Goal: Transaction & Acquisition: Purchase product/service

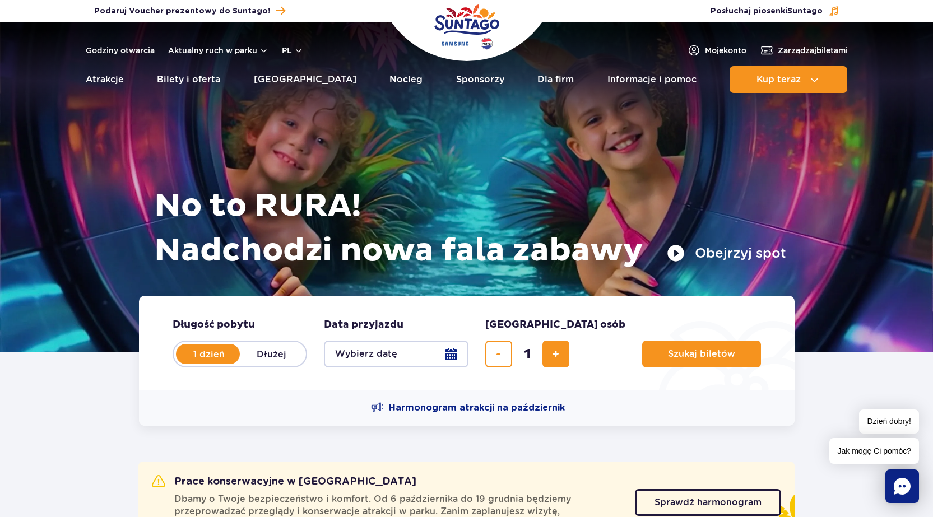
click at [226, 77] on ul "Aktualny ruch w parku Atrakcje Zjeżdżalnie Aster Rainbow Narval Więcej Baseny B…" at bounding box center [467, 79] width 762 height 27
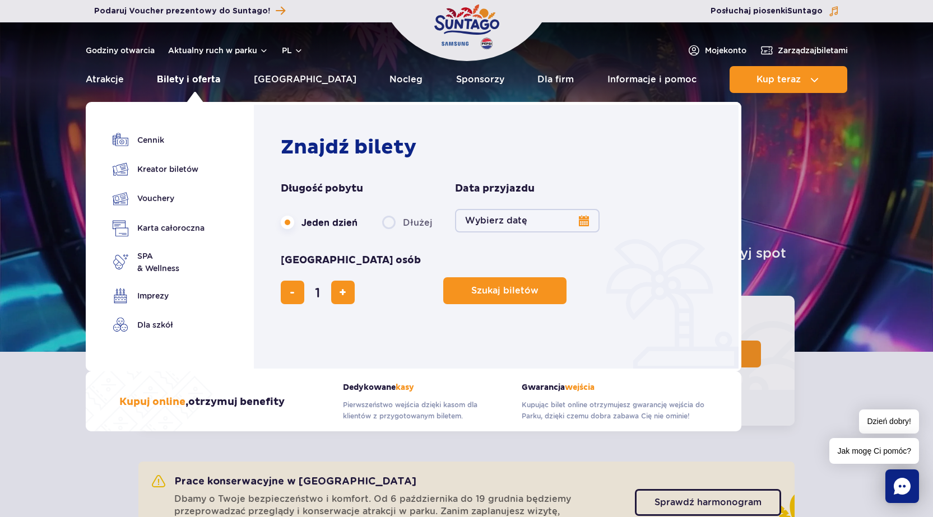
click at [217, 77] on link "Bilety i oferta" at bounding box center [188, 79] width 63 height 27
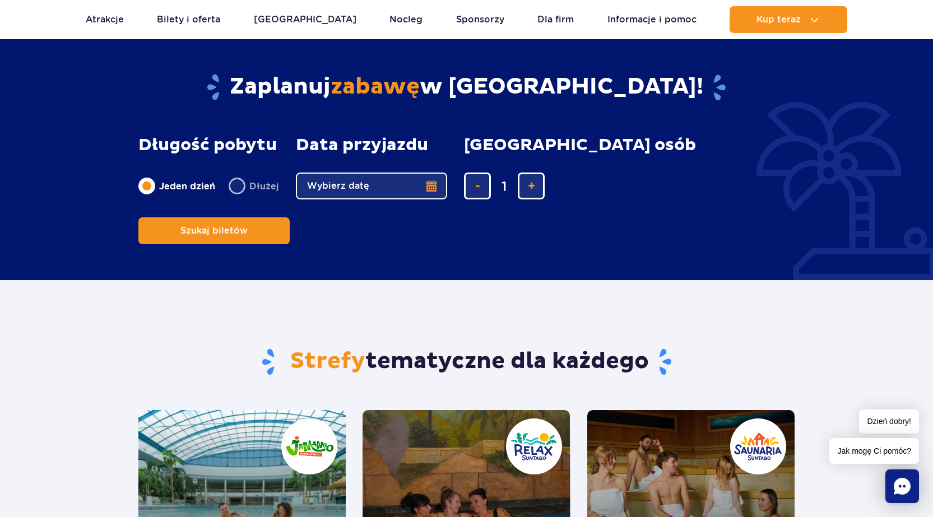
scroll to position [672, 0]
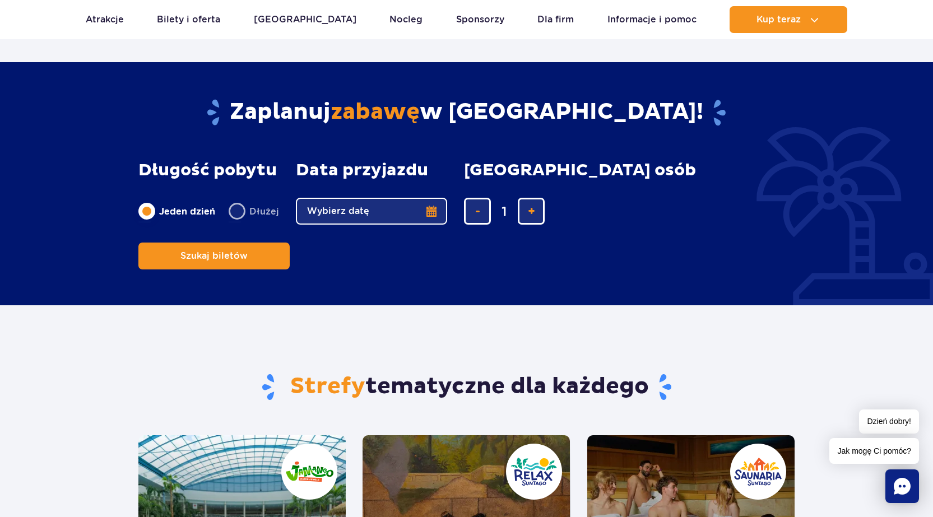
click at [431, 213] on button "Wybierz datę" at bounding box center [371, 211] width 151 height 27
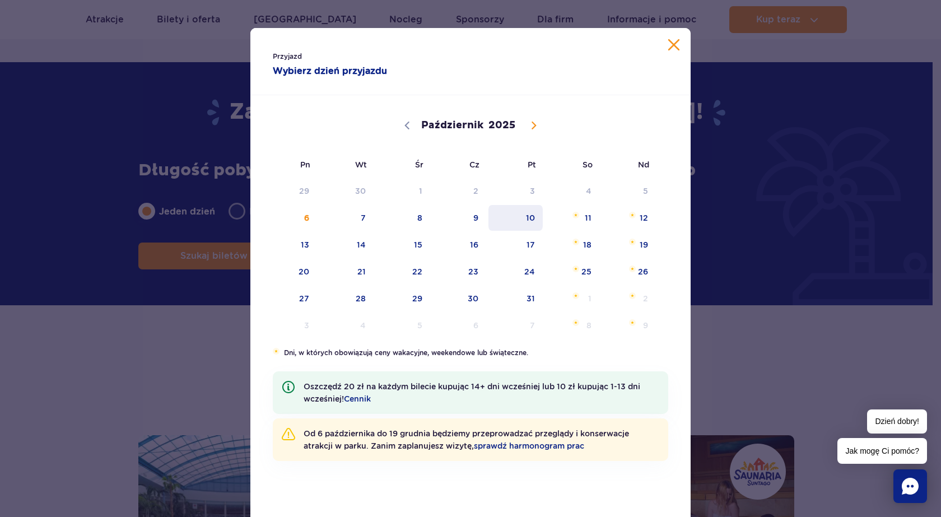
click at [531, 216] on span "10" at bounding box center [515, 218] width 57 height 26
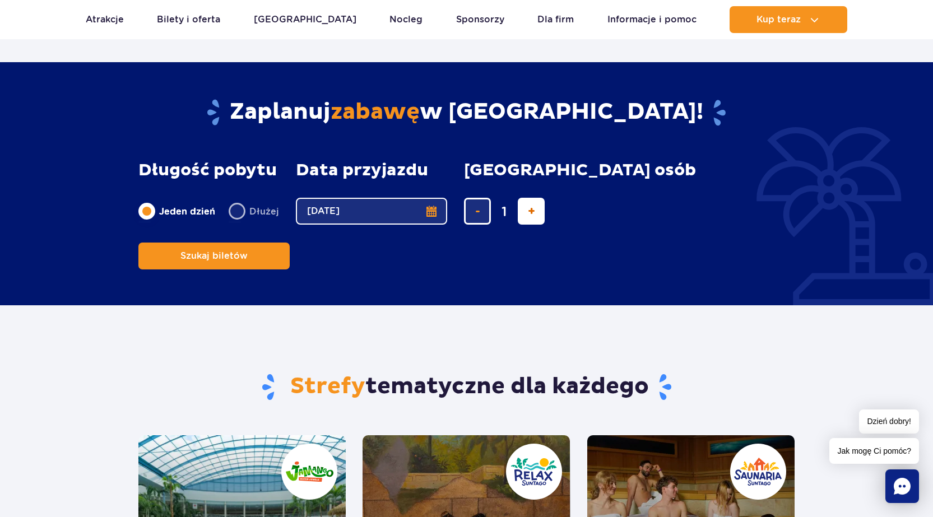
click at [528, 211] on span "dodaj bilet" at bounding box center [531, 211] width 7 height 0
type input "2"
click at [243, 251] on span "Szukaj biletów" at bounding box center [209, 256] width 67 height 10
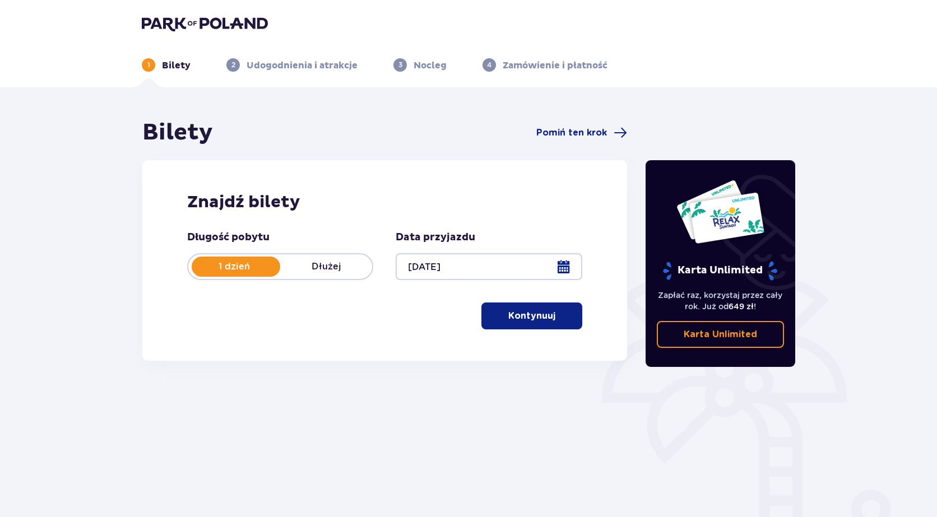
click at [531, 320] on p "Kontynuuj" at bounding box center [531, 316] width 47 height 12
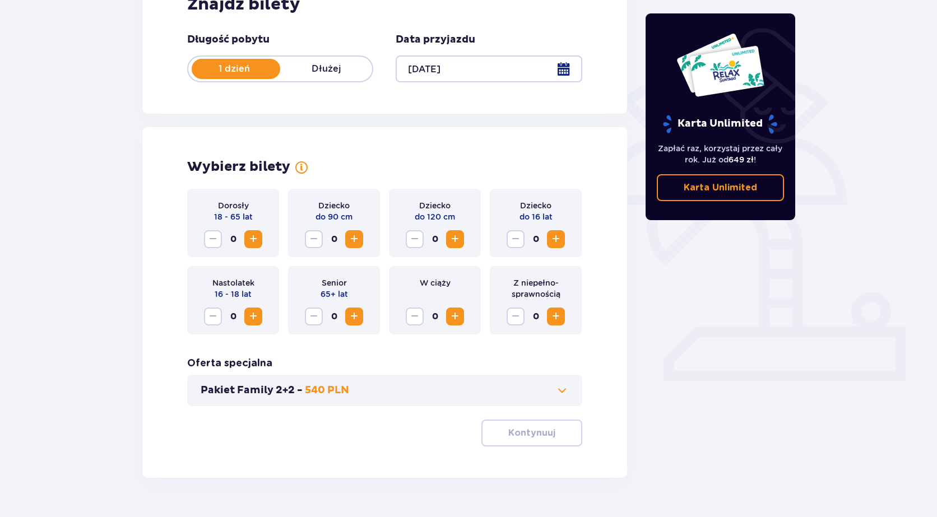
scroll to position [226, 0]
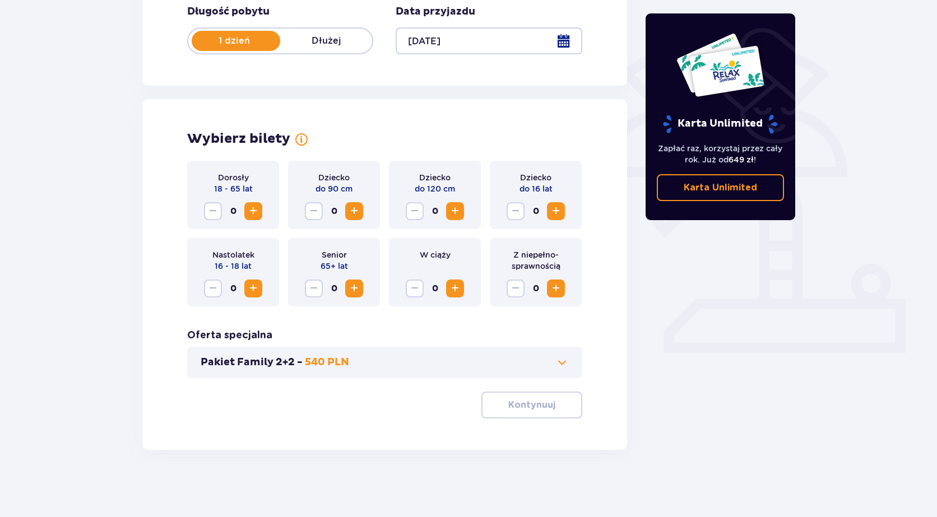
click at [256, 213] on span "Zwiększ" at bounding box center [252, 210] width 13 height 13
click at [555, 403] on span "button" at bounding box center [557, 404] width 13 height 13
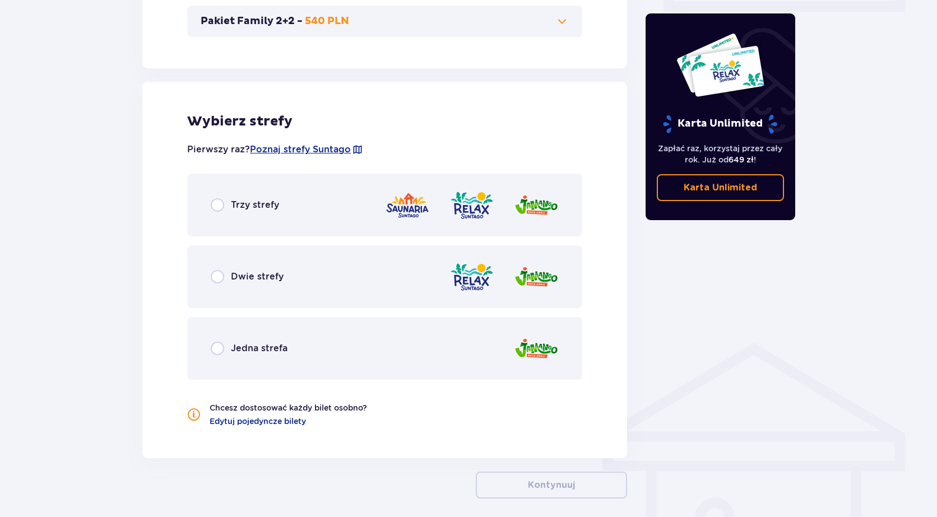
scroll to position [616, 0]
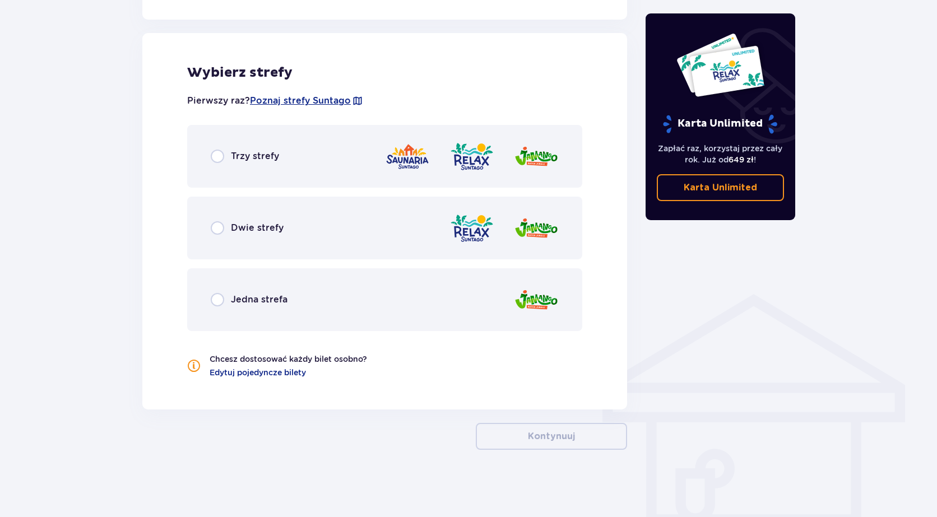
click at [222, 155] on input "radio" at bounding box center [217, 156] width 13 height 13
radio input "true"
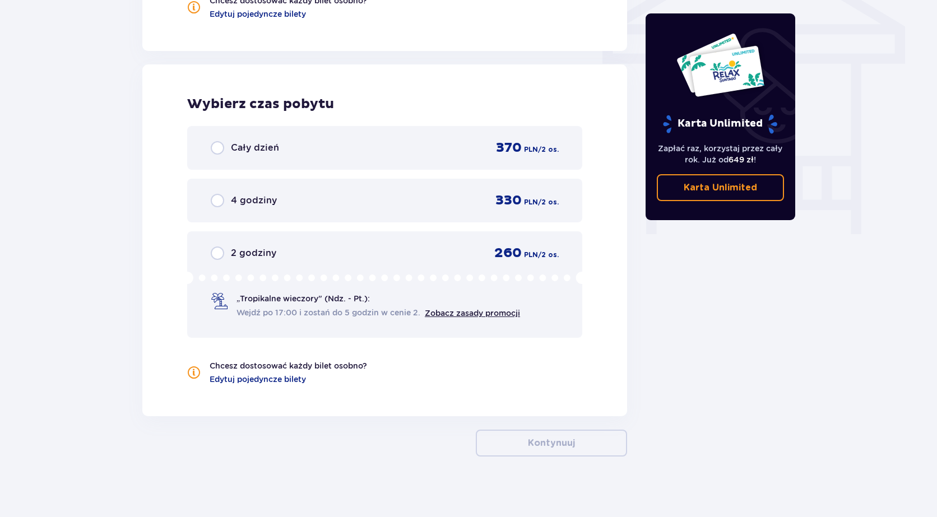
scroll to position [981, 0]
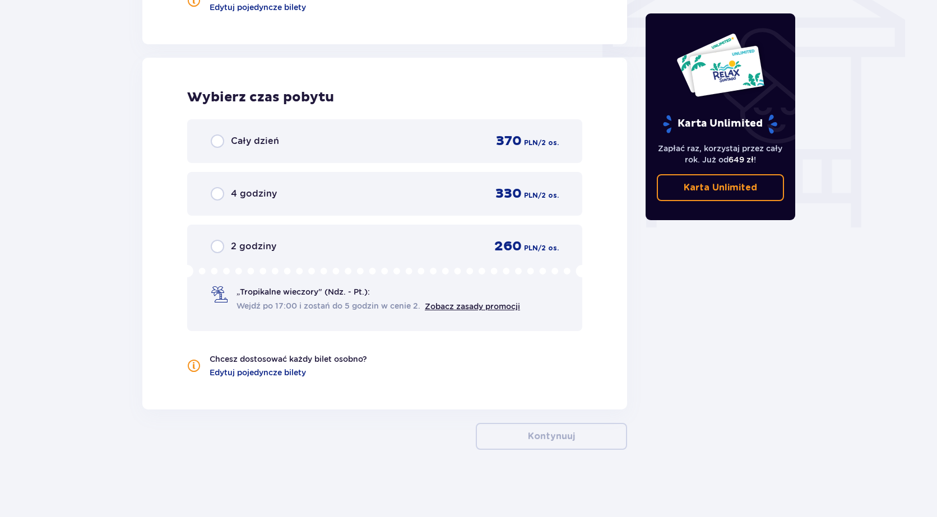
click at [267, 246] on span "2 godziny" at bounding box center [253, 246] width 45 height 12
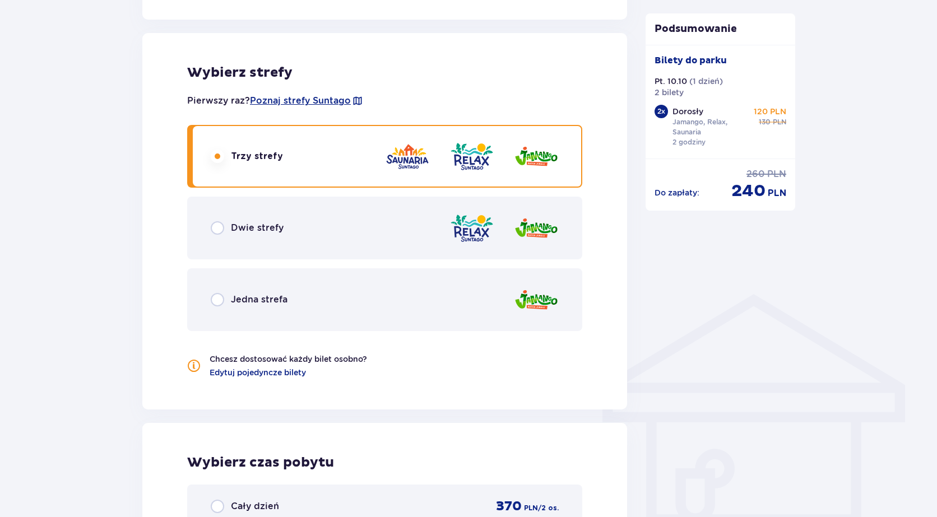
scroll to position [596, 0]
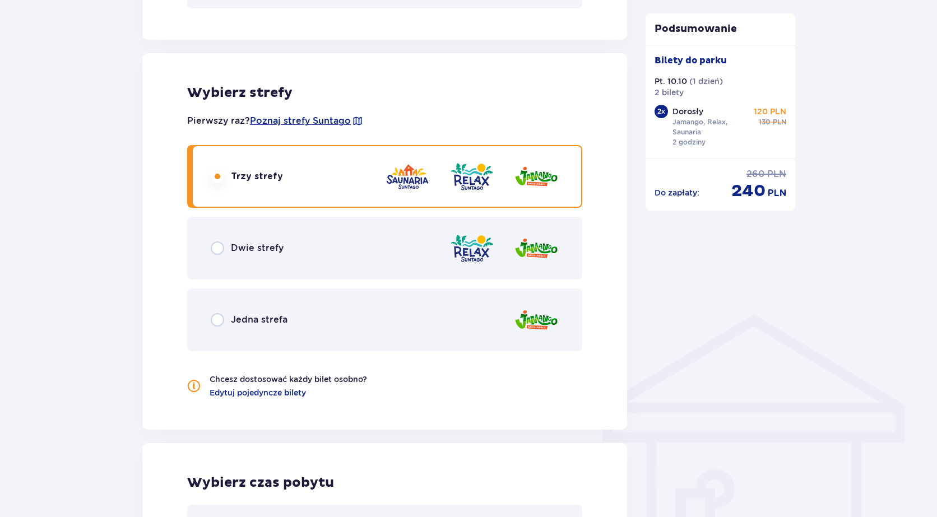
click at [215, 250] on input "radio" at bounding box center [217, 247] width 13 height 13
radio input "true"
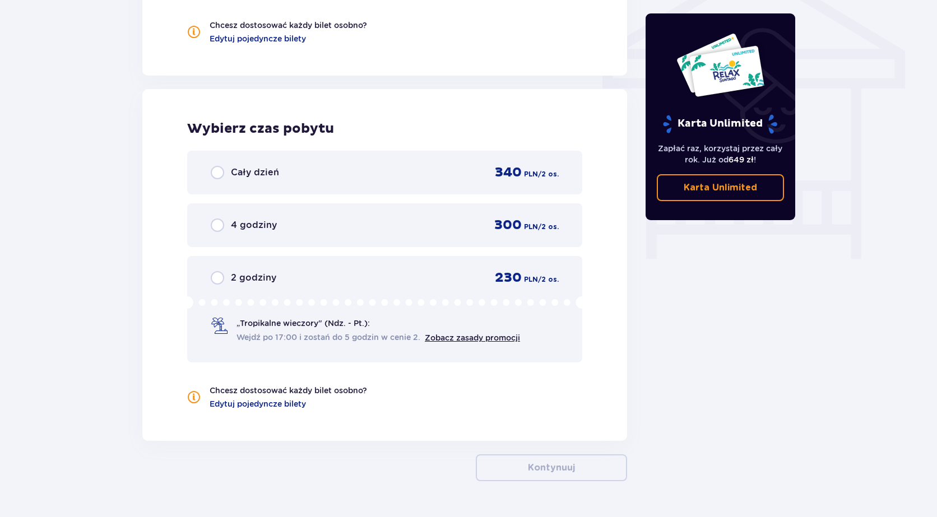
scroll to position [981, 0]
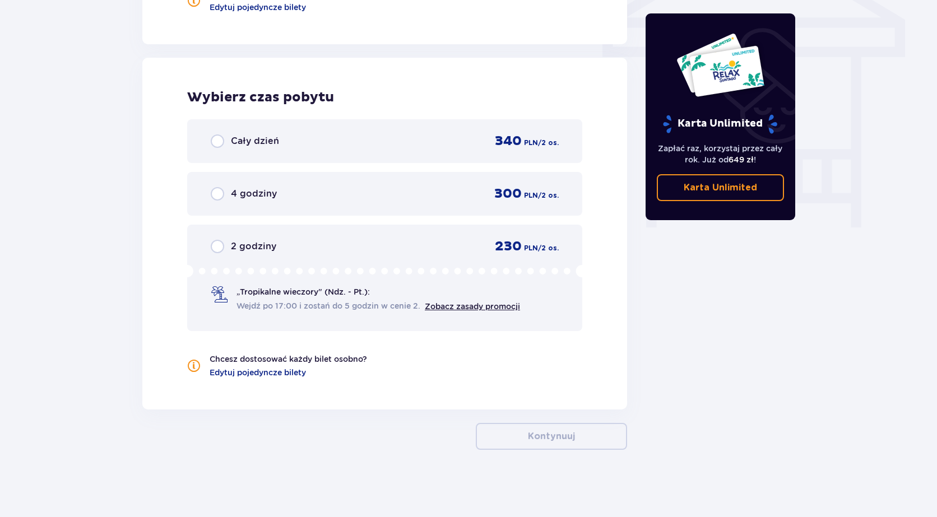
click at [215, 190] on input "radio" at bounding box center [217, 193] width 13 height 13
radio input "true"
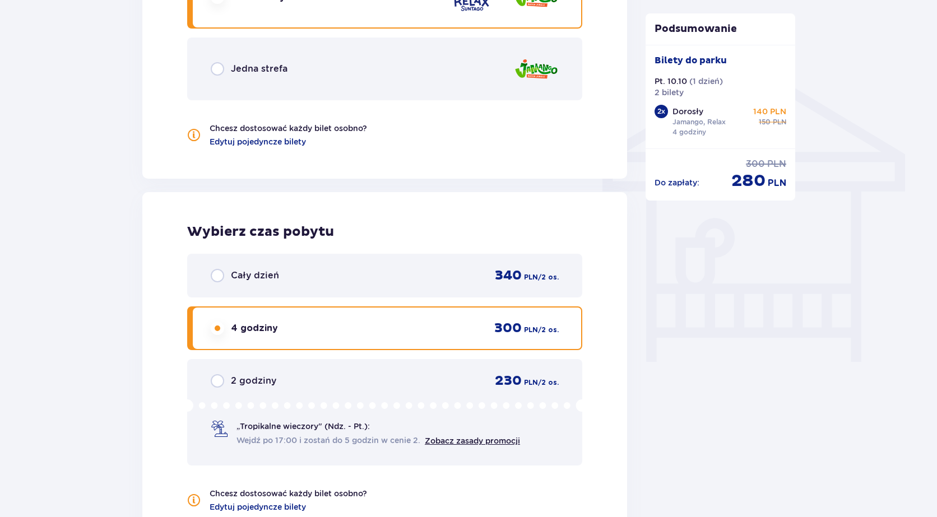
scroll to position [764, 0]
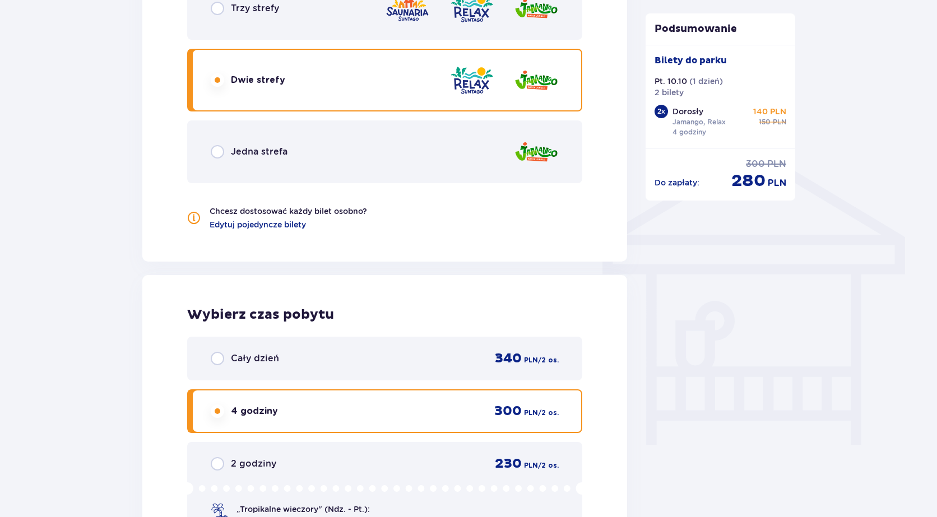
click at [221, 86] on input "radio" at bounding box center [217, 79] width 13 height 13
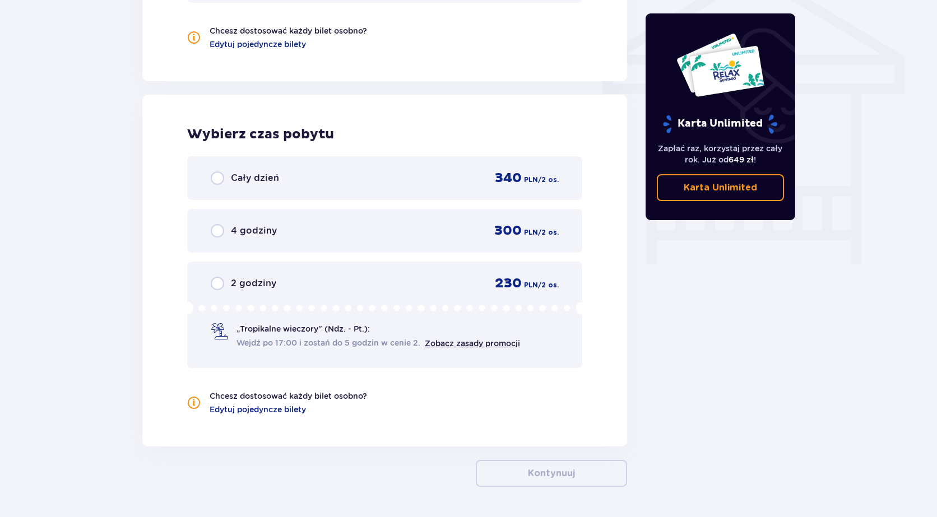
scroll to position [981, 0]
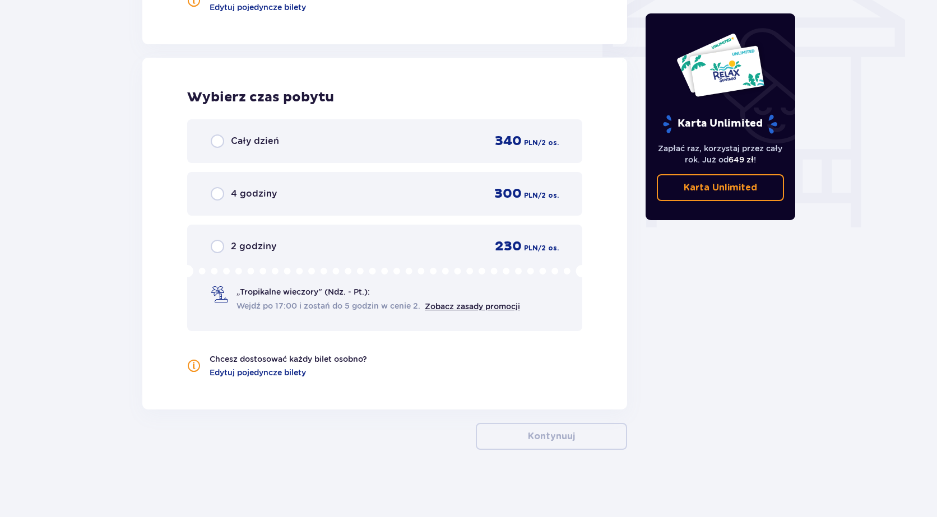
click at [220, 192] on input "radio" at bounding box center [217, 193] width 13 height 13
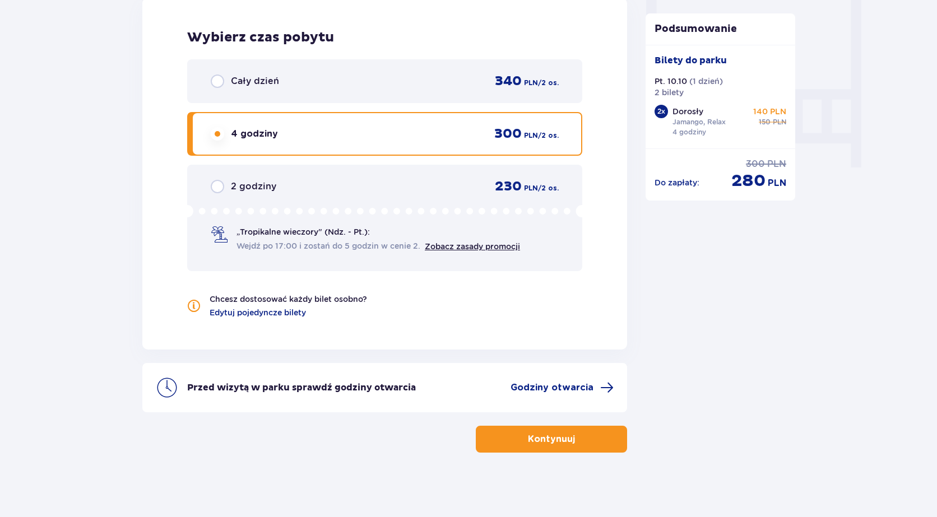
scroll to position [1044, 0]
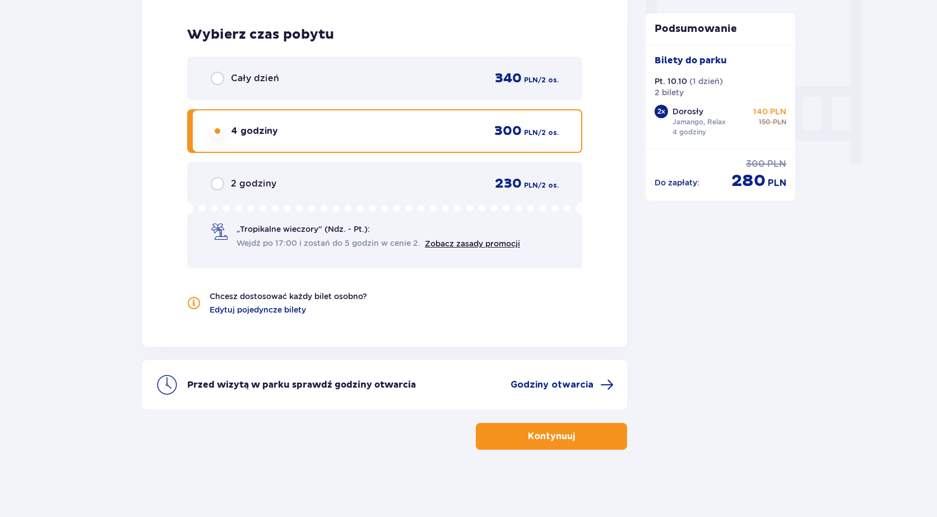
click at [217, 184] on input "radio" at bounding box center [217, 183] width 13 height 13
radio input "true"
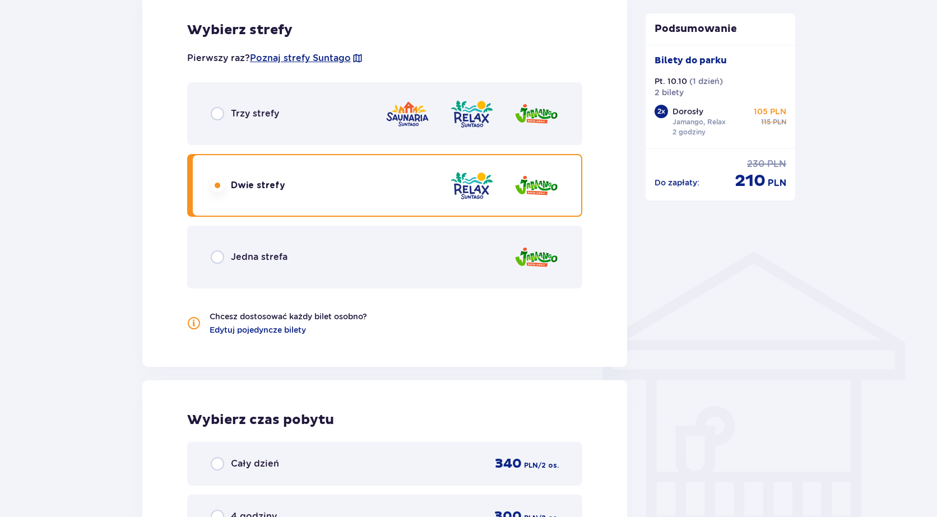
scroll to position [652, 0]
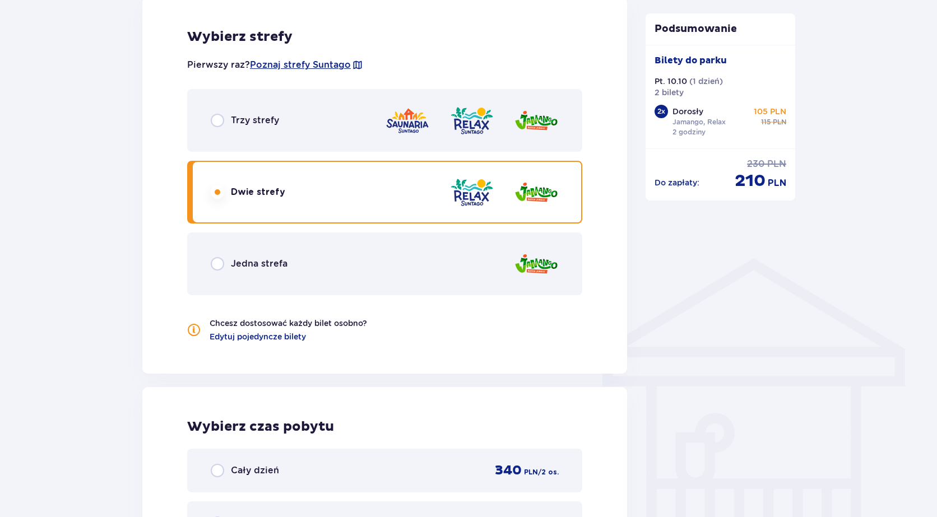
click at [217, 118] on input "radio" at bounding box center [217, 120] width 13 height 13
radio input "true"
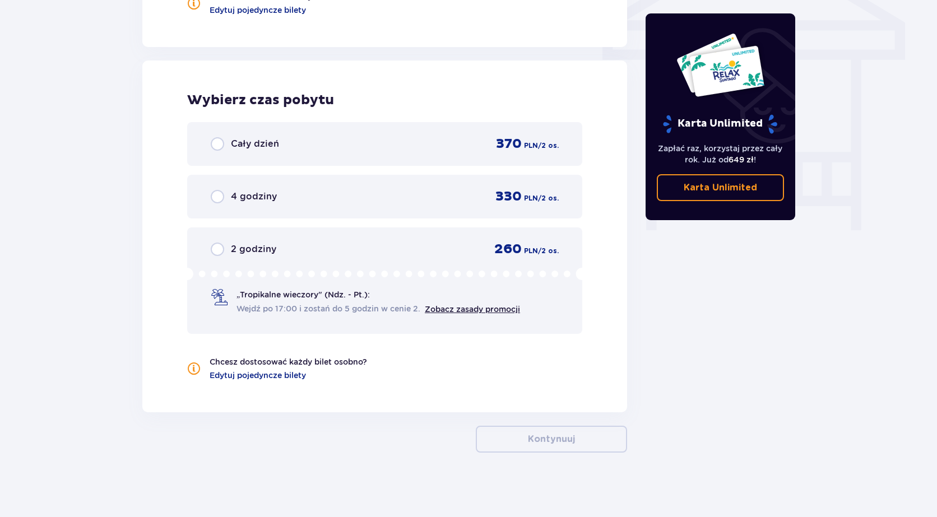
scroll to position [981, 0]
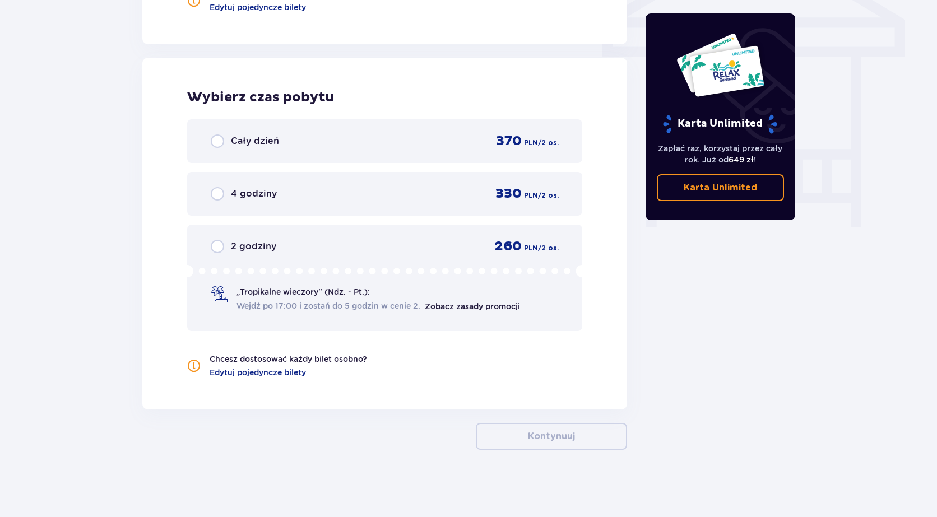
click at [217, 245] on input "radio" at bounding box center [217, 246] width 13 height 13
radio input "true"
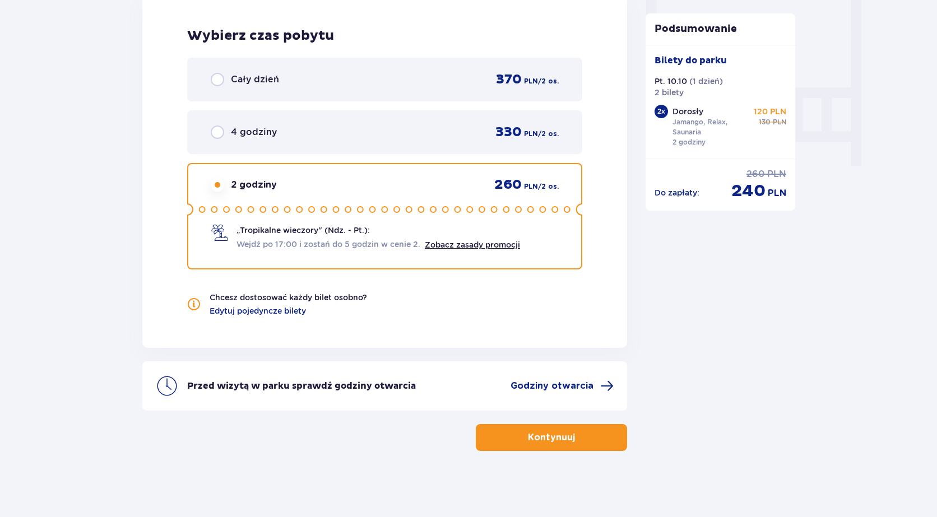
scroll to position [1044, 0]
